Goal: Task Accomplishment & Management: Manage account settings

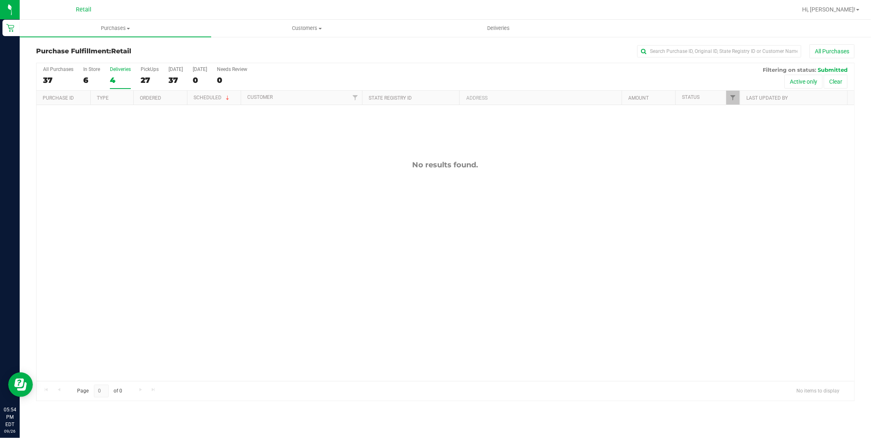
click at [80, 75] on div "All Purchases 37 In Store 6 Deliveries 4 PickUps 27 [DATE] 37 [DATE] 0 Needs Re…" at bounding box center [446, 76] width 818 height 27
click at [85, 76] on div "6" at bounding box center [91, 79] width 17 height 9
click at [0, 0] on input "In Store 6" at bounding box center [0, 0] width 0 height 0
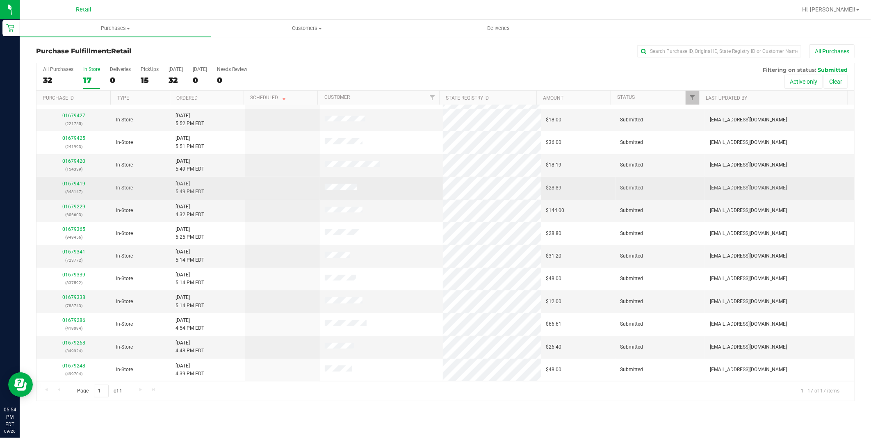
scroll to position [110, 0]
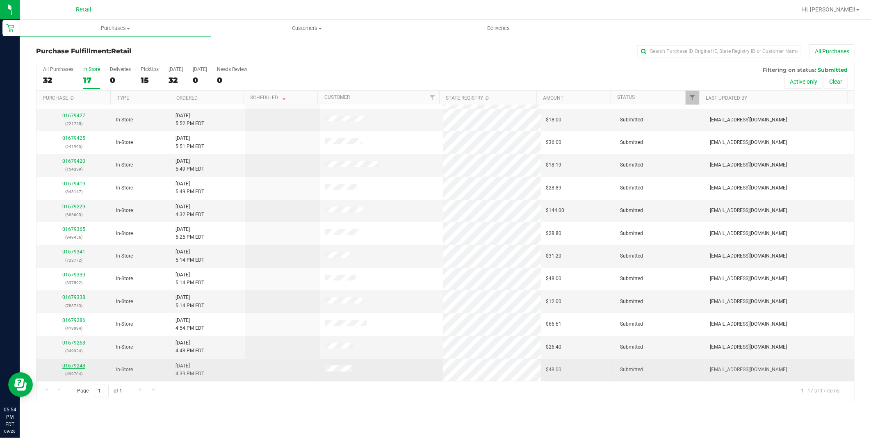
click at [81, 366] on link "01679248" at bounding box center [73, 366] width 23 height 6
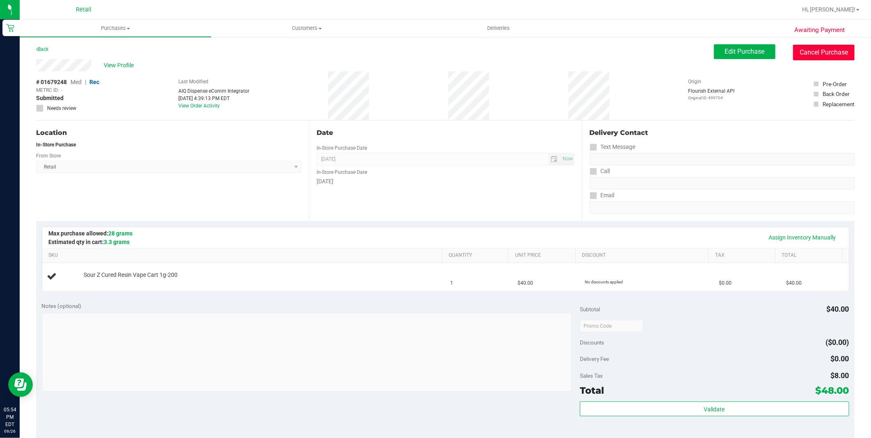
click at [807, 50] on button "Cancel Purchase" at bounding box center [824, 53] width 62 height 16
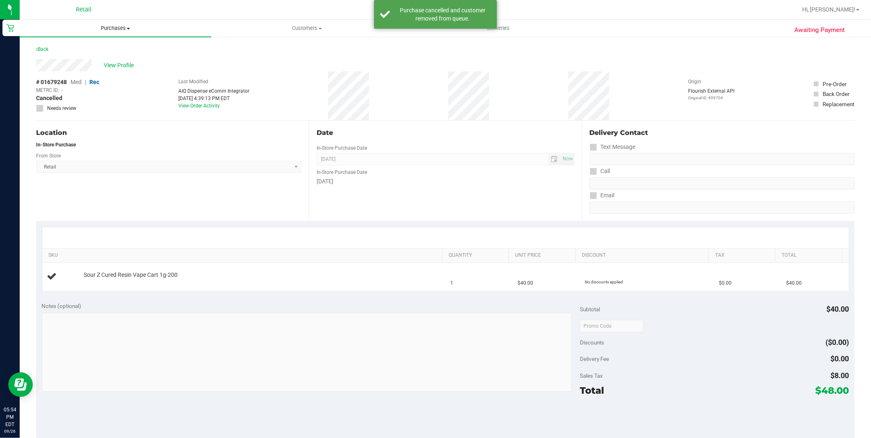
drag, startPoint x: 116, startPoint y: 23, endPoint x: 114, endPoint y: 30, distance: 8.1
click at [116, 23] on uib-tab-heading "Purchases Summary of purchases Fulfillment All purchases" at bounding box center [116, 28] width 192 height 17
click at [97, 55] on li "Fulfillment" at bounding box center [116, 60] width 192 height 10
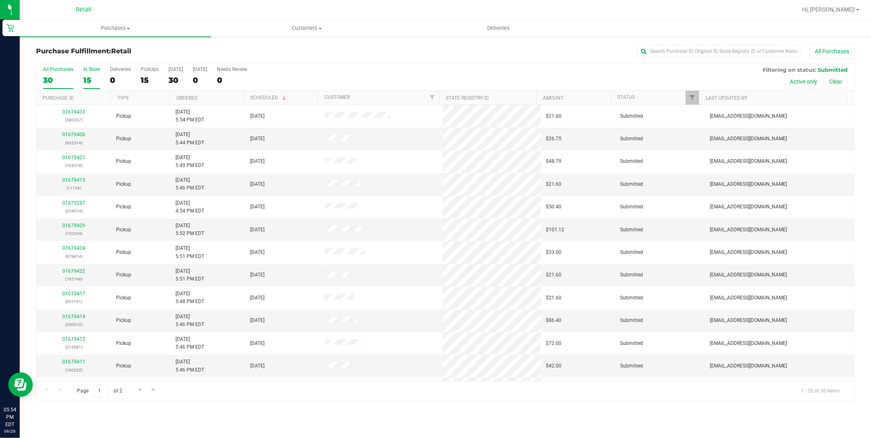
click at [86, 78] on div "15" at bounding box center [91, 79] width 17 height 9
click at [0, 0] on input "In Store 15" at bounding box center [0, 0] width 0 height 0
click at [192, 99] on link "Ordered" at bounding box center [186, 98] width 21 height 6
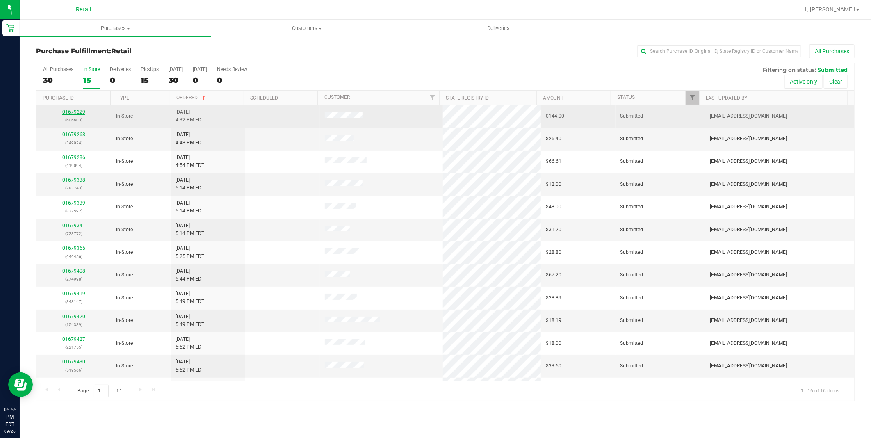
click at [79, 112] on link "01679229" at bounding box center [73, 112] width 23 height 6
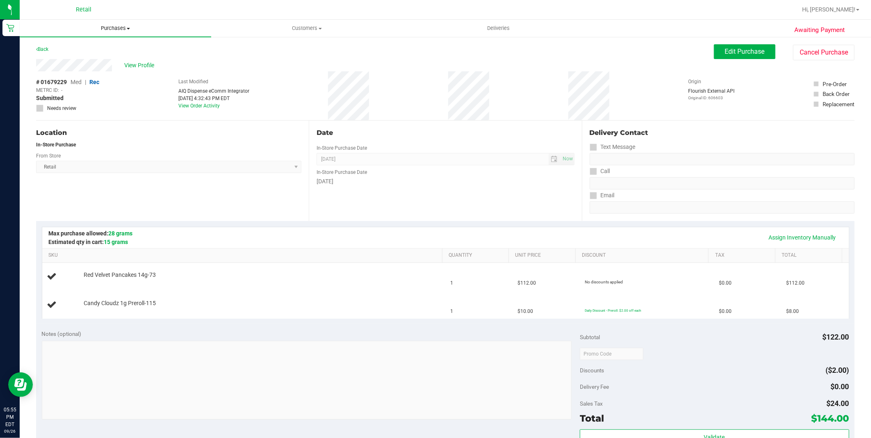
click at [124, 31] on span "Purchases" at bounding box center [116, 28] width 192 height 7
click at [81, 63] on li "Fulfillment" at bounding box center [116, 60] width 192 height 10
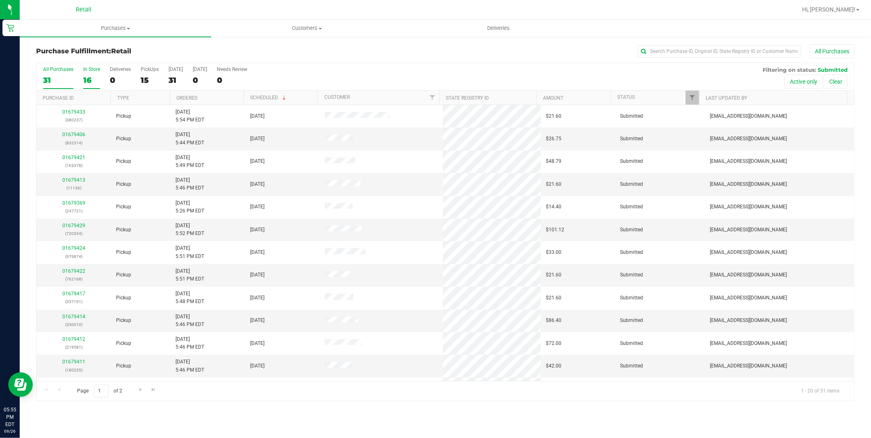
click at [91, 77] on div "16" at bounding box center [91, 79] width 17 height 9
click at [0, 0] on input "In Store 16" at bounding box center [0, 0] width 0 height 0
click at [196, 100] on link "Ordered" at bounding box center [186, 98] width 21 height 6
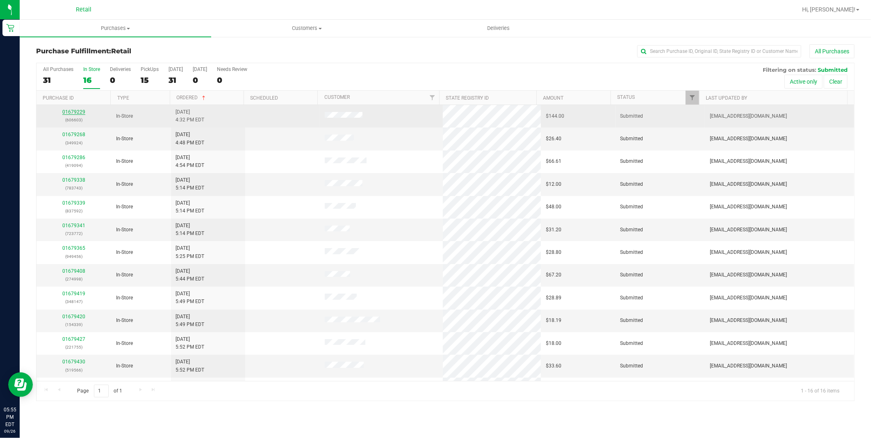
click at [81, 112] on link "01679229" at bounding box center [73, 112] width 23 height 6
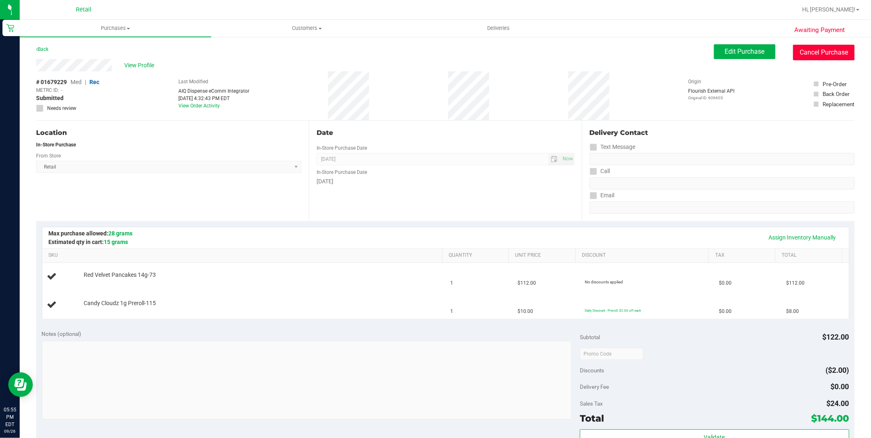
click at [822, 48] on button "Cancel Purchase" at bounding box center [824, 53] width 62 height 16
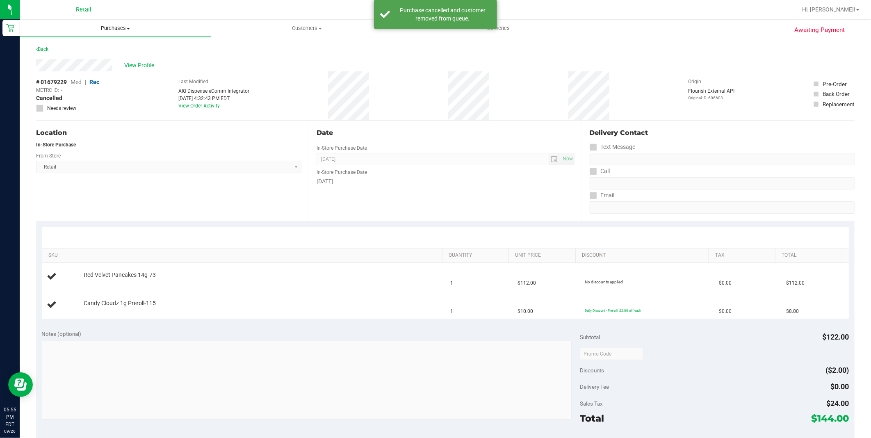
click at [119, 30] on span "Purchases" at bounding box center [116, 28] width 192 height 7
click at [65, 62] on span "Fulfillment" at bounding box center [45, 59] width 51 height 7
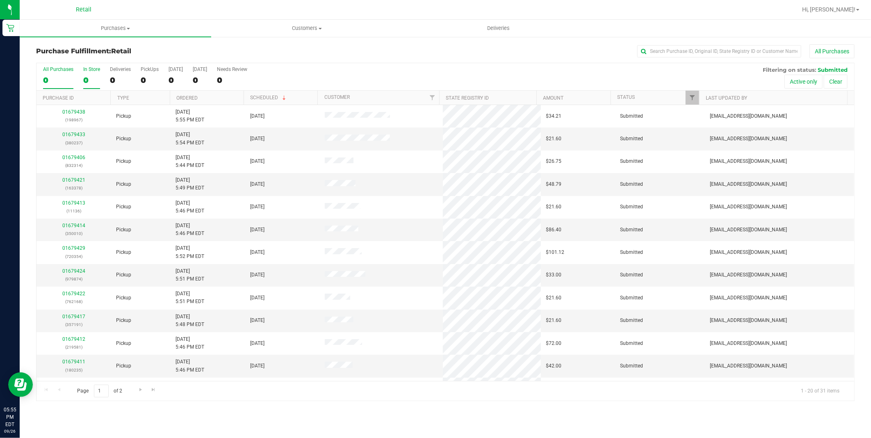
click at [90, 78] on div "0" at bounding box center [91, 79] width 17 height 9
click at [0, 0] on input "In Store 0" at bounding box center [0, 0] width 0 height 0
click at [184, 101] on th "Ordered" at bounding box center [207, 98] width 74 height 14
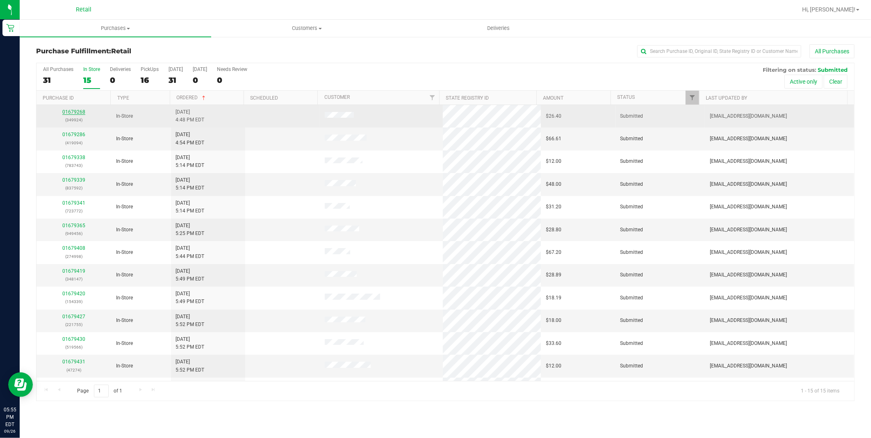
click at [80, 110] on link "01679268" at bounding box center [73, 112] width 23 height 6
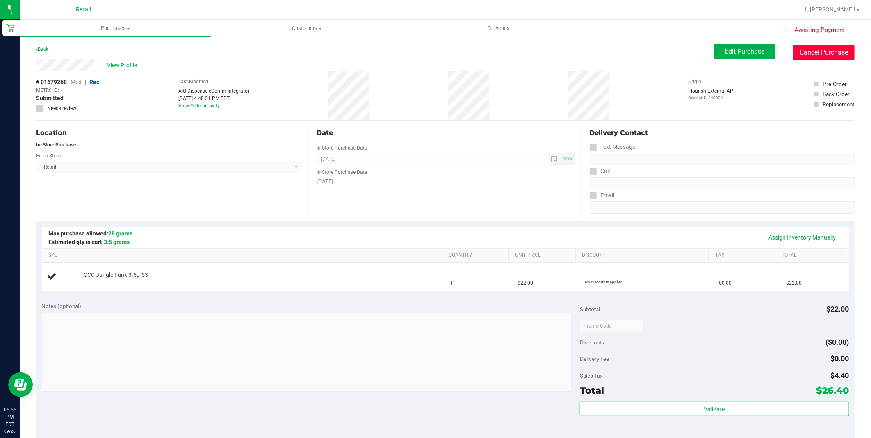
drag, startPoint x: 819, startPoint y: 50, endPoint x: 476, endPoint y: 58, distance: 342.9
click at [818, 50] on button "Cancel Purchase" at bounding box center [824, 53] width 62 height 16
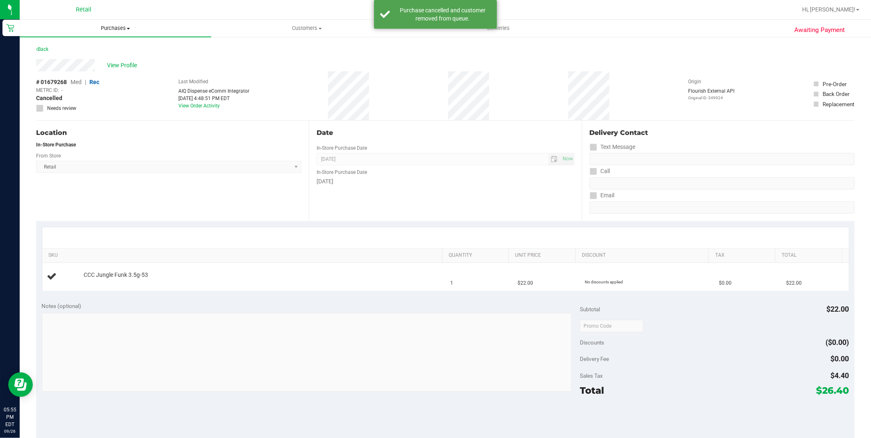
click at [105, 32] on span "Purchases" at bounding box center [116, 28] width 192 height 7
click at [92, 60] on li "Fulfillment" at bounding box center [116, 60] width 192 height 10
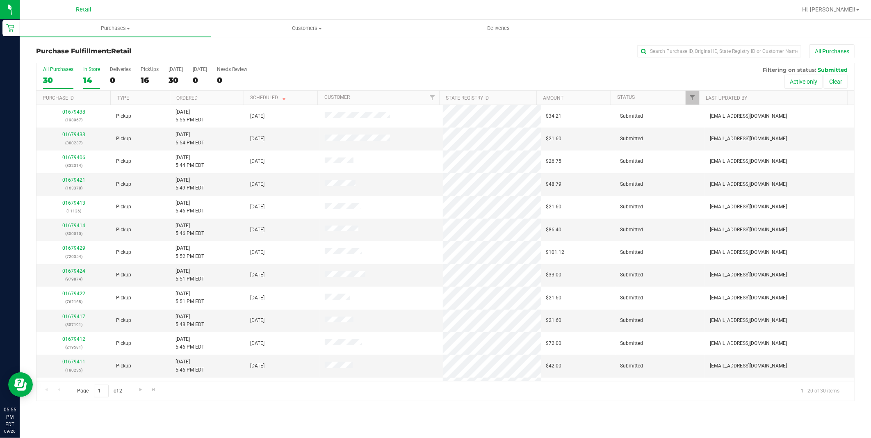
click at [88, 80] on div "14" at bounding box center [91, 79] width 17 height 9
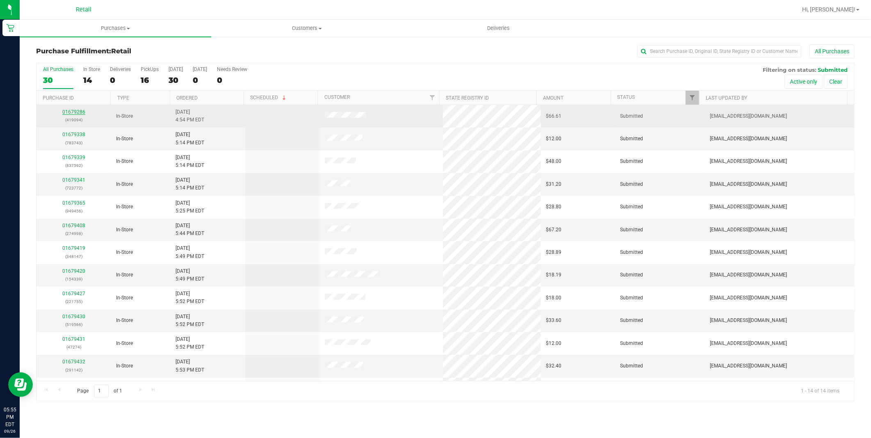
click at [64, 114] on link "01679286" at bounding box center [73, 112] width 23 height 6
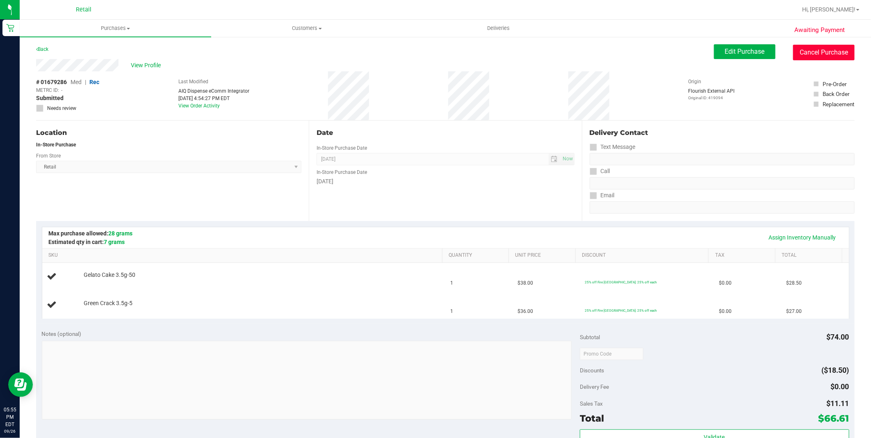
click at [826, 58] on button "Cancel Purchase" at bounding box center [824, 53] width 62 height 16
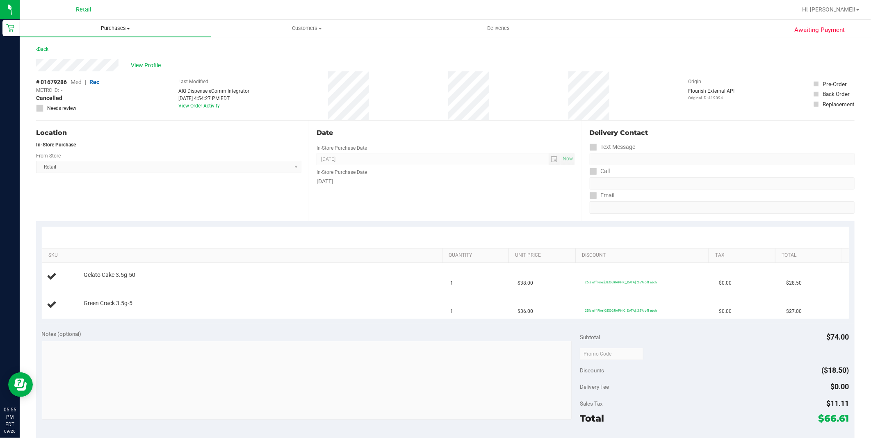
click at [114, 26] on span "Purchases" at bounding box center [116, 28] width 192 height 7
click at [95, 56] on li "Fulfillment" at bounding box center [116, 60] width 192 height 10
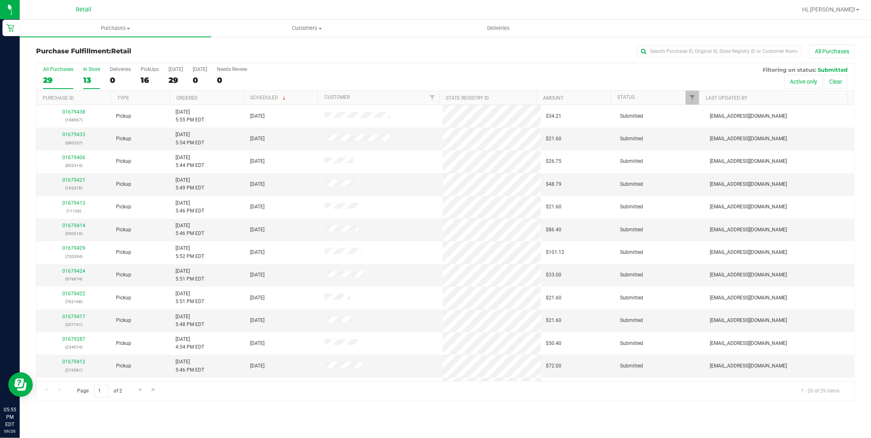
click at [89, 74] on label "In Store 13" at bounding box center [91, 77] width 17 height 23
click at [0, 0] on input "In Store 13" at bounding box center [0, 0] width 0 height 0
click at [714, 50] on input "text" at bounding box center [719, 51] width 164 height 12
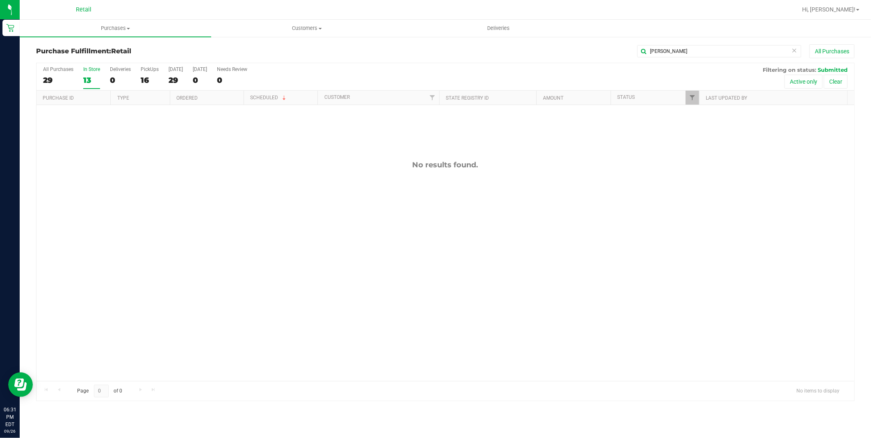
drag, startPoint x: 94, startPoint y: 81, endPoint x: 65, endPoint y: 81, distance: 28.7
click at [92, 81] on div "13" at bounding box center [91, 79] width 17 height 9
click at [0, 0] on input "In Store 13" at bounding box center [0, 0] width 0 height 0
click at [50, 81] on div "29" at bounding box center [58, 79] width 30 height 9
click at [0, 0] on input "All Purchases 29" at bounding box center [0, 0] width 0 height 0
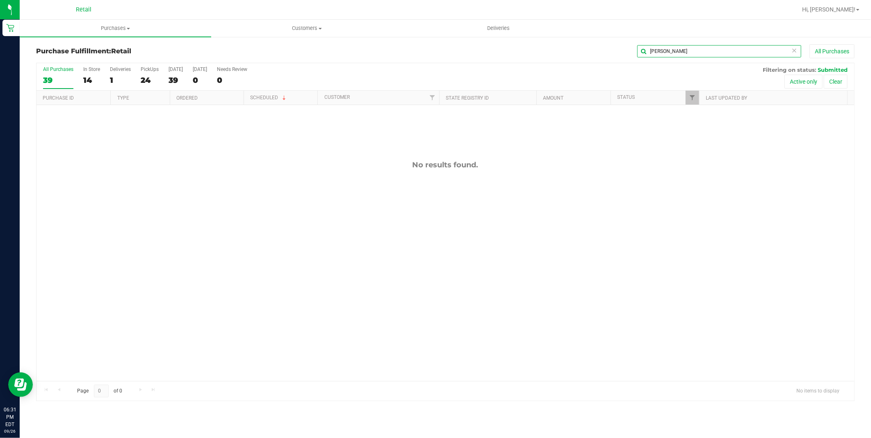
click at [688, 51] on input "[PERSON_NAME]" at bounding box center [719, 51] width 164 height 12
type input "[PERSON_NAME]"
click at [96, 82] on div "14" at bounding box center [91, 79] width 17 height 9
click at [0, 0] on input "In Store 14" at bounding box center [0, 0] width 0 height 0
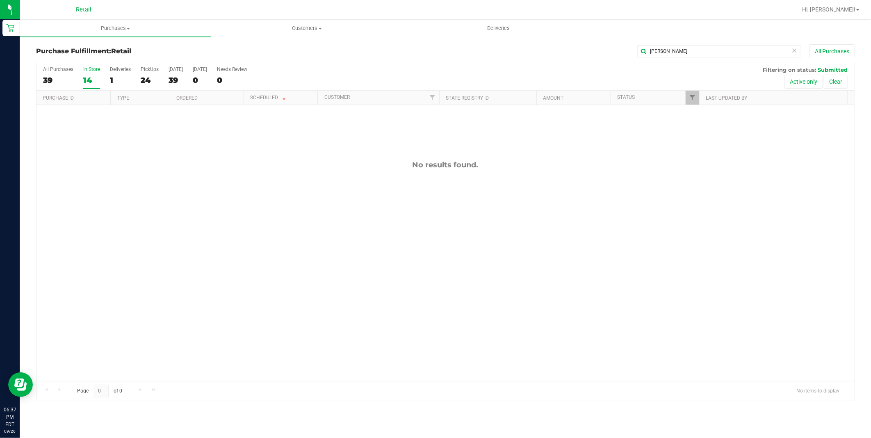
click at [100, 76] on div "All Purchases 39 In Store 14 Deliveries 1 PickUps 24 [DATE] 39 [DATE] 0 Needs R…" at bounding box center [446, 76] width 818 height 27
click at [102, 75] on div "All Purchases 39 In Store 14 Deliveries 1 PickUps 24 [DATE] 39 [DATE] 0 Needs R…" at bounding box center [446, 76] width 818 height 27
click at [108, 74] on div "All Purchases 39 In Store 14 Deliveries 1 PickUps 24 [DATE] 39 [DATE] 0 Needs R…" at bounding box center [446, 76] width 818 height 27
click at [113, 77] on div "1" at bounding box center [120, 79] width 21 height 9
click at [0, 0] on input "Deliveries 1" at bounding box center [0, 0] width 0 height 0
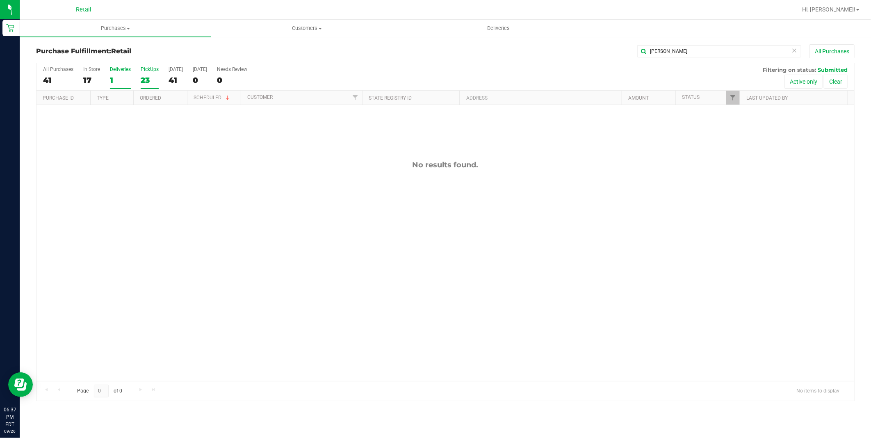
click at [146, 77] on div "23" at bounding box center [150, 79] width 18 height 9
click at [0, 0] on input "PickUps 23" at bounding box center [0, 0] width 0 height 0
click at [790, 50] on input "[PERSON_NAME]" at bounding box center [719, 51] width 164 height 12
click at [794, 51] on icon at bounding box center [795, 50] width 6 height 10
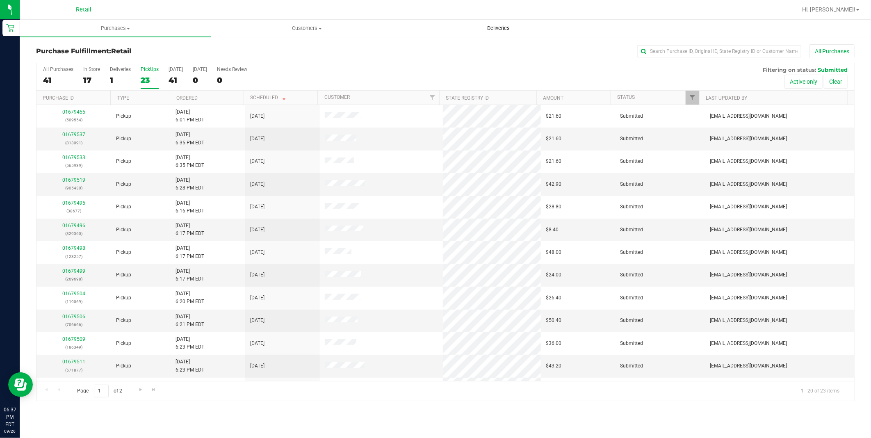
click at [505, 32] on span "Deliveries" at bounding box center [498, 28] width 45 height 7
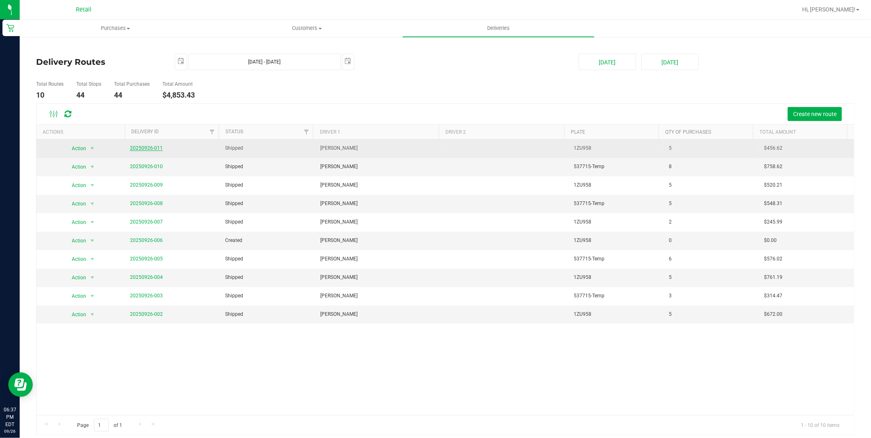
click at [148, 146] on link "20250926-011" at bounding box center [146, 148] width 33 height 6
